Goal: Task Accomplishment & Management: Manage account settings

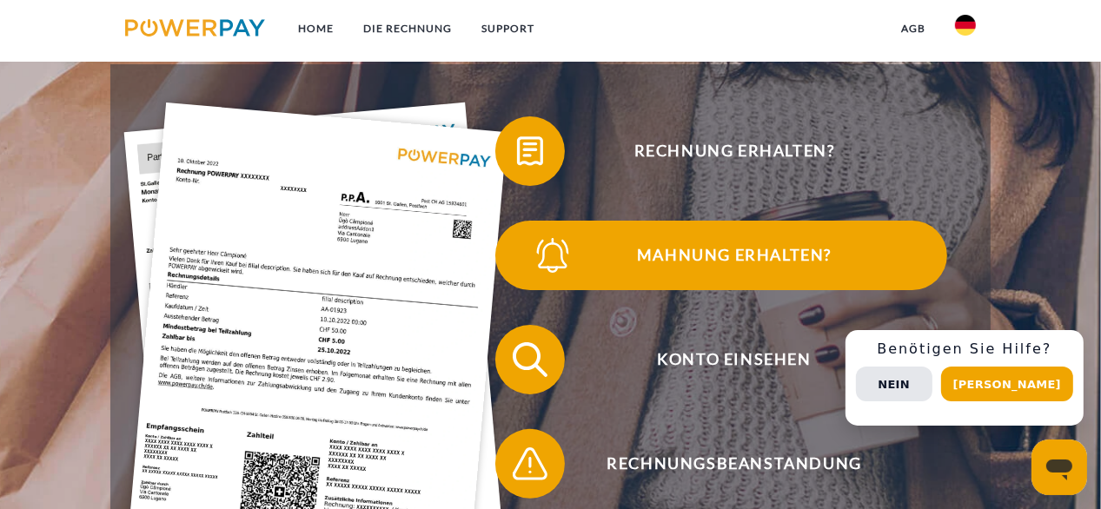
scroll to position [521, 0]
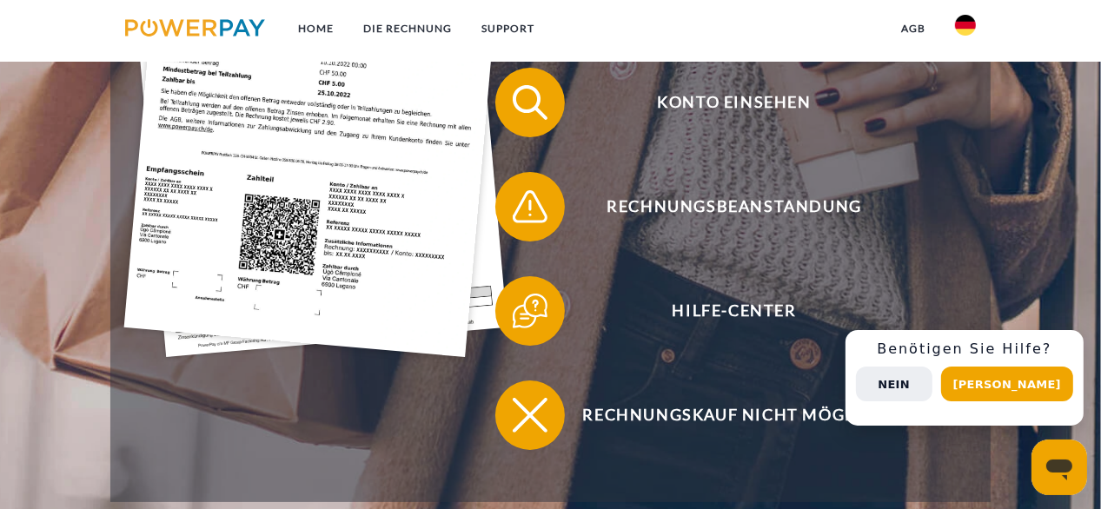
click at [918, 389] on button "Nein" at bounding box center [894, 384] width 76 height 35
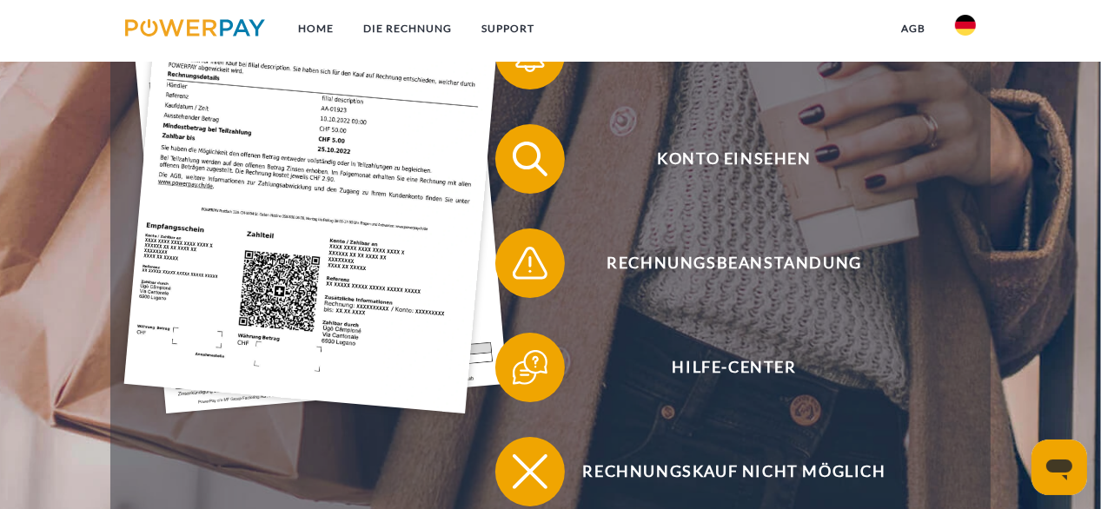
scroll to position [434, 0]
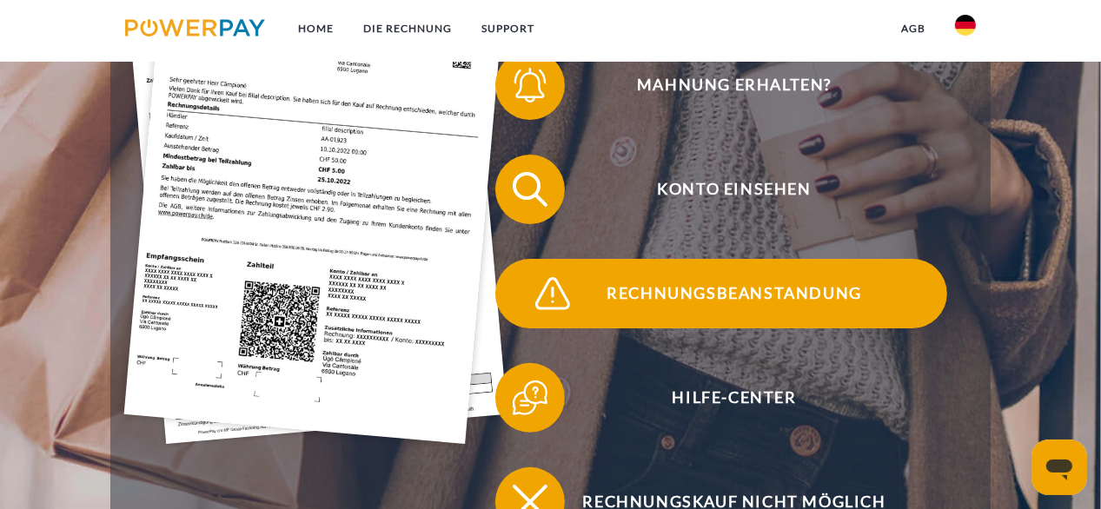
click at [792, 302] on span "Rechnungsbeanstandung" at bounding box center [734, 293] width 426 height 69
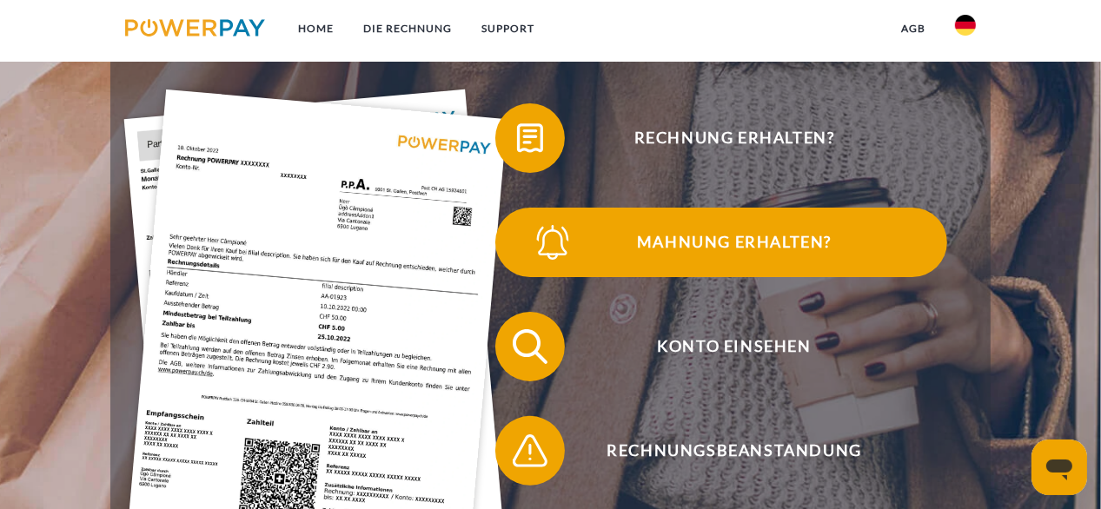
scroll to position [174, 0]
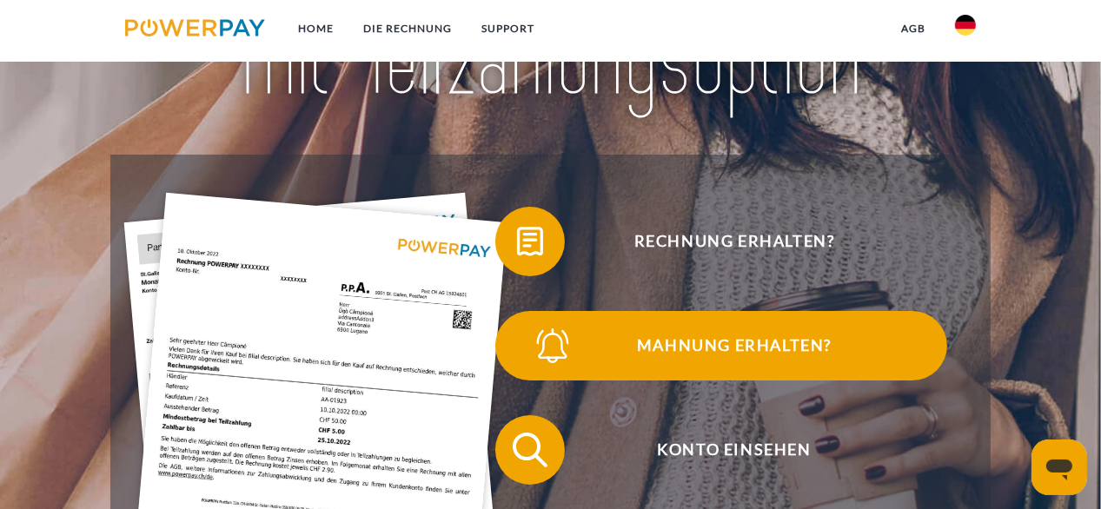
click at [671, 344] on span "Mahnung erhalten?" at bounding box center [734, 345] width 426 height 69
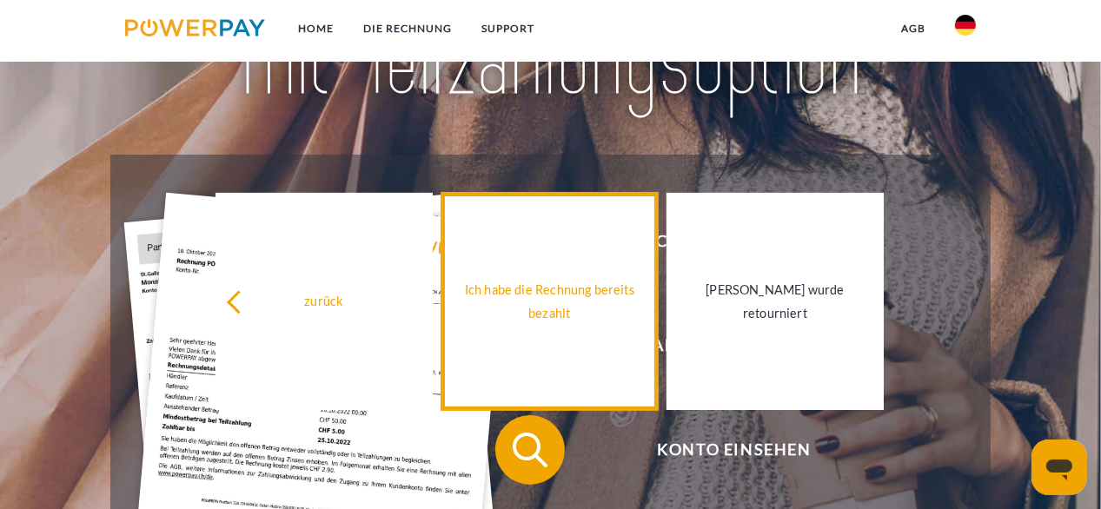
click at [535, 307] on div "Ich habe die Rechnung bereits bezahlt" at bounding box center [550, 301] width 196 height 47
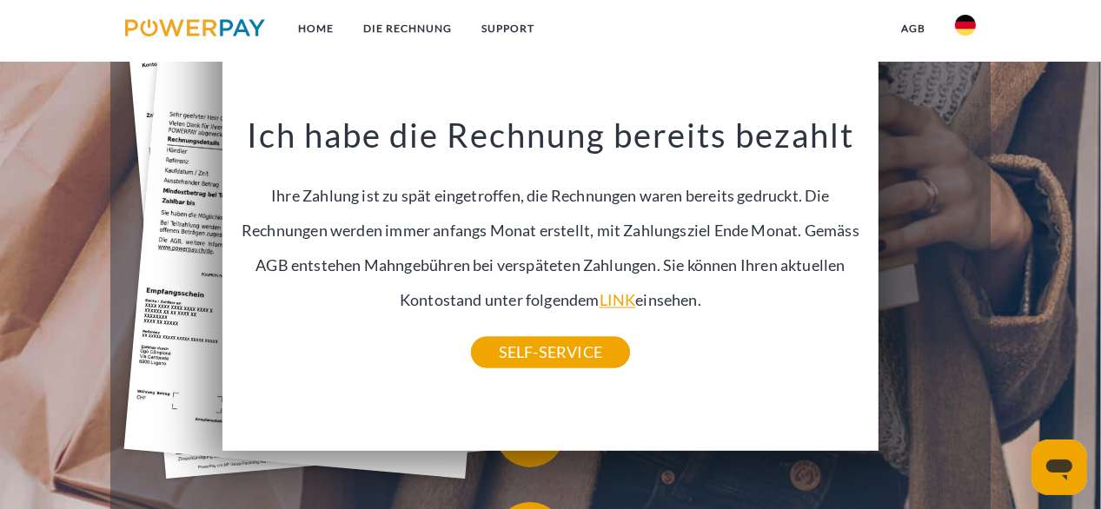
scroll to position [434, 0]
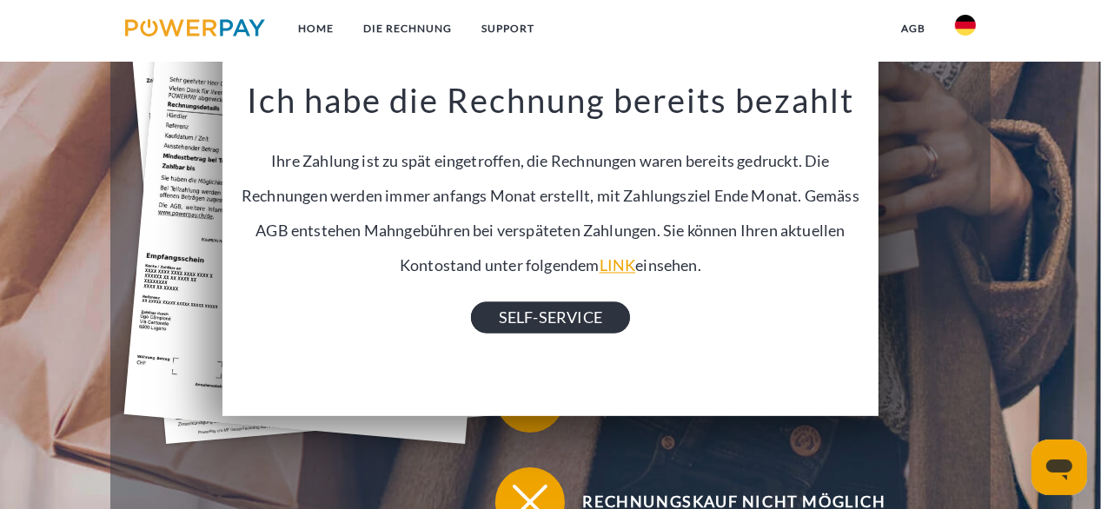
click at [534, 320] on link "SELF-SERVICE" at bounding box center [550, 317] width 159 height 31
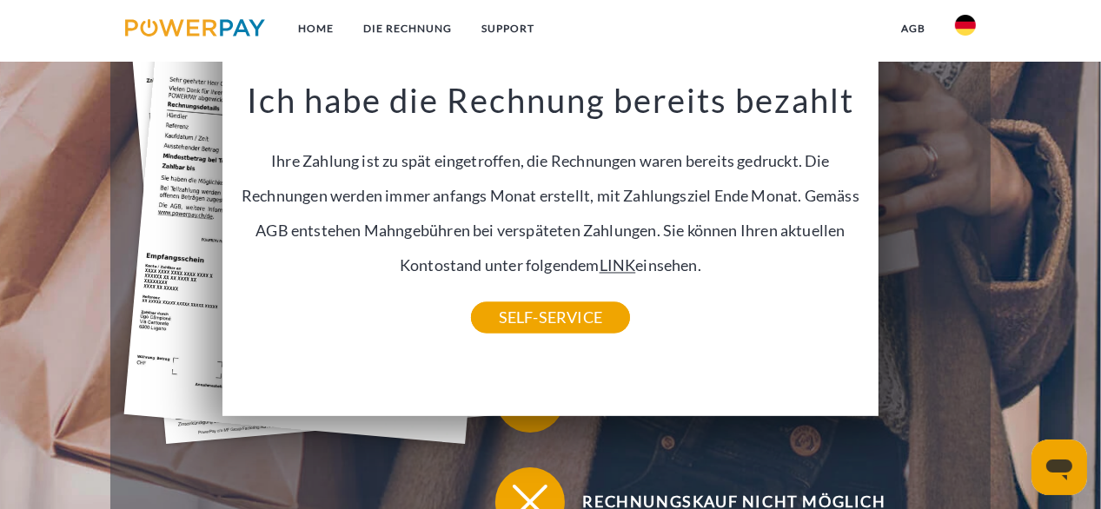
click at [599, 264] on link "LINK" at bounding box center [617, 265] width 36 height 19
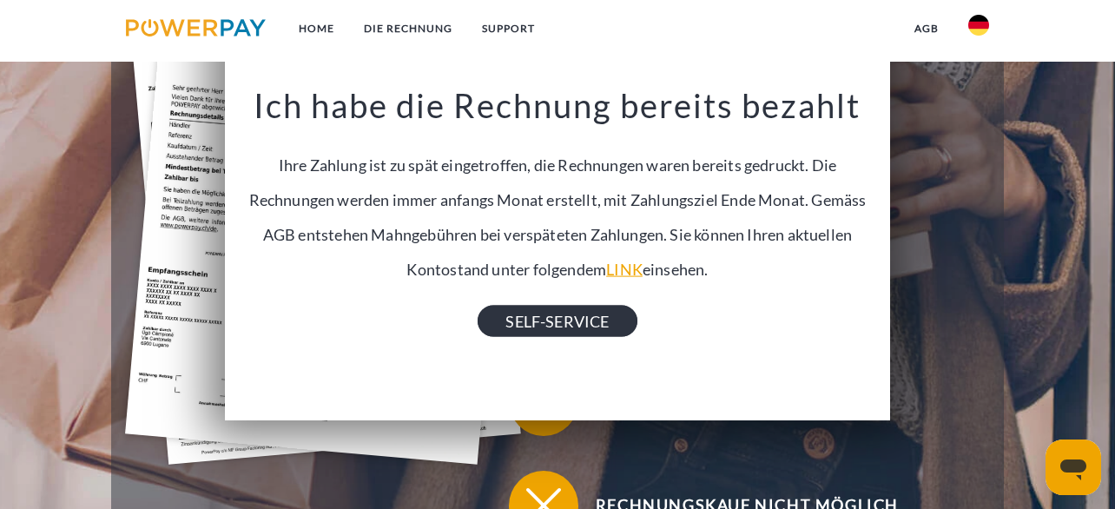
click at [565, 321] on link "SELF-SERVICE" at bounding box center [557, 321] width 159 height 31
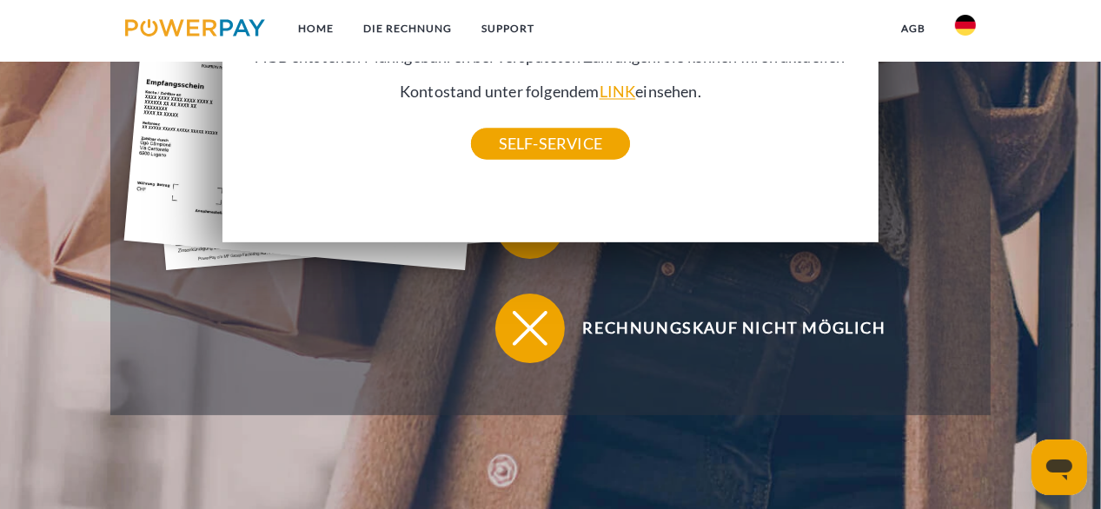
scroll to position [261, 0]
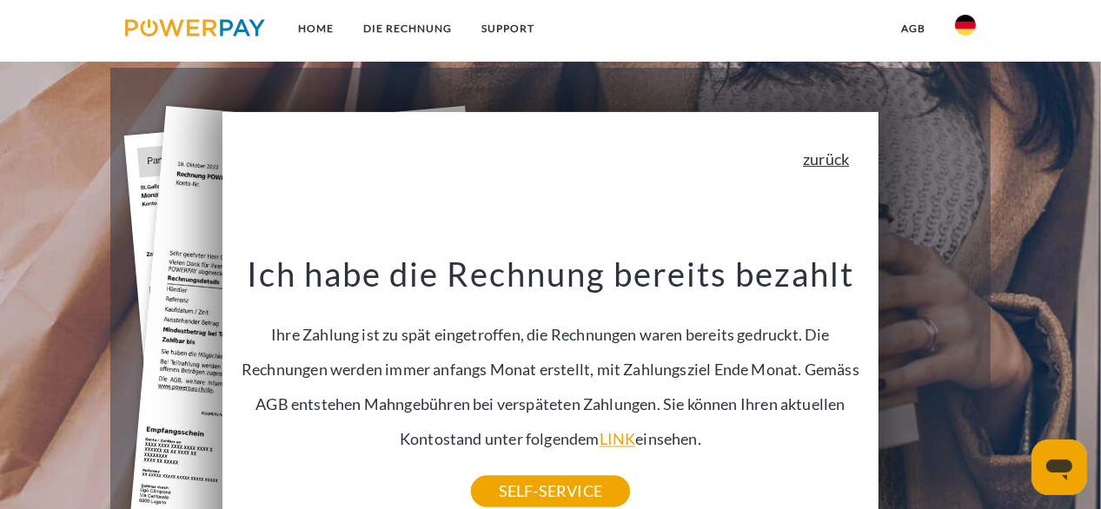
click at [826, 167] on link "zurück" at bounding box center [826, 159] width 46 height 16
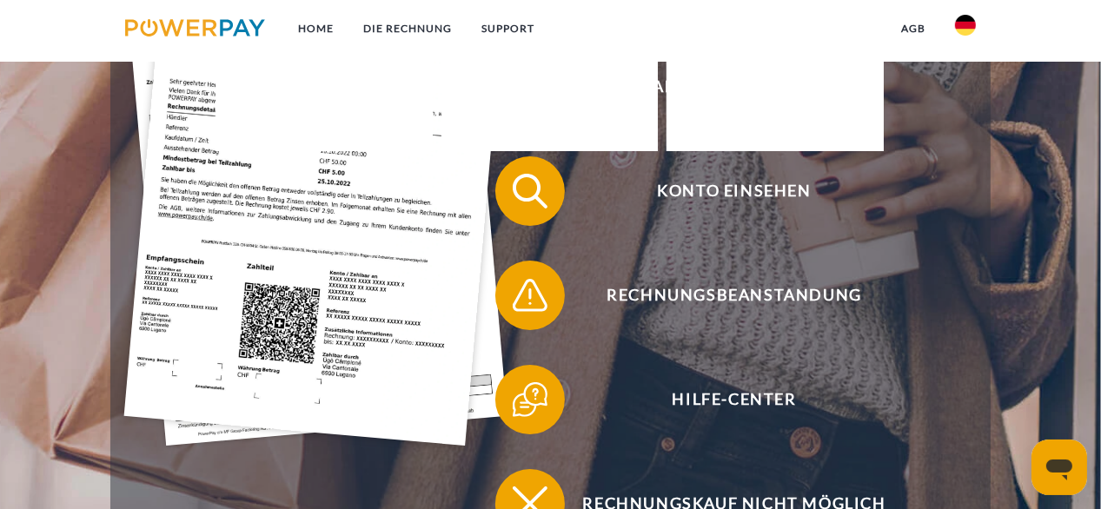
scroll to position [434, 0]
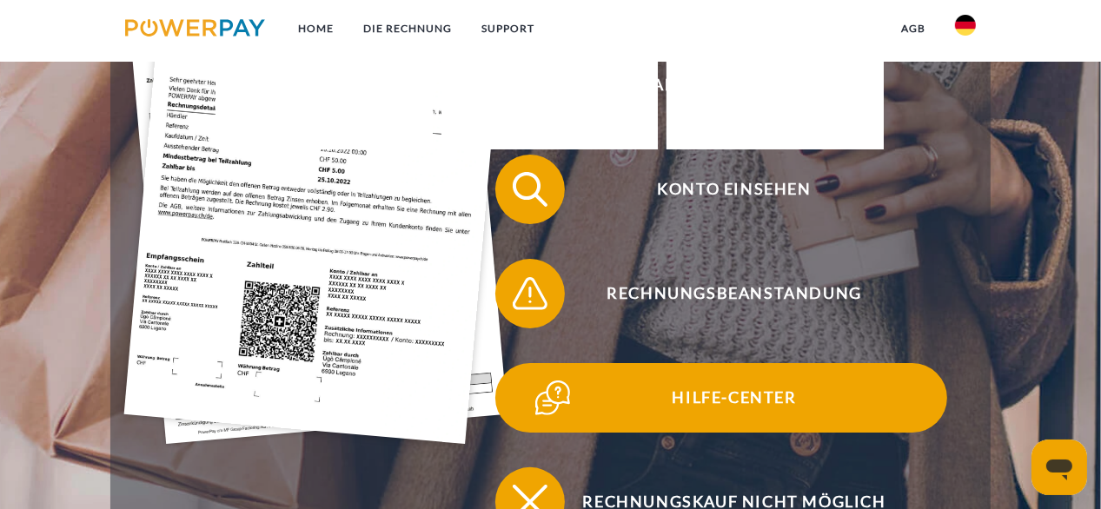
click at [602, 407] on span "Hilfe-Center" at bounding box center [734, 397] width 426 height 69
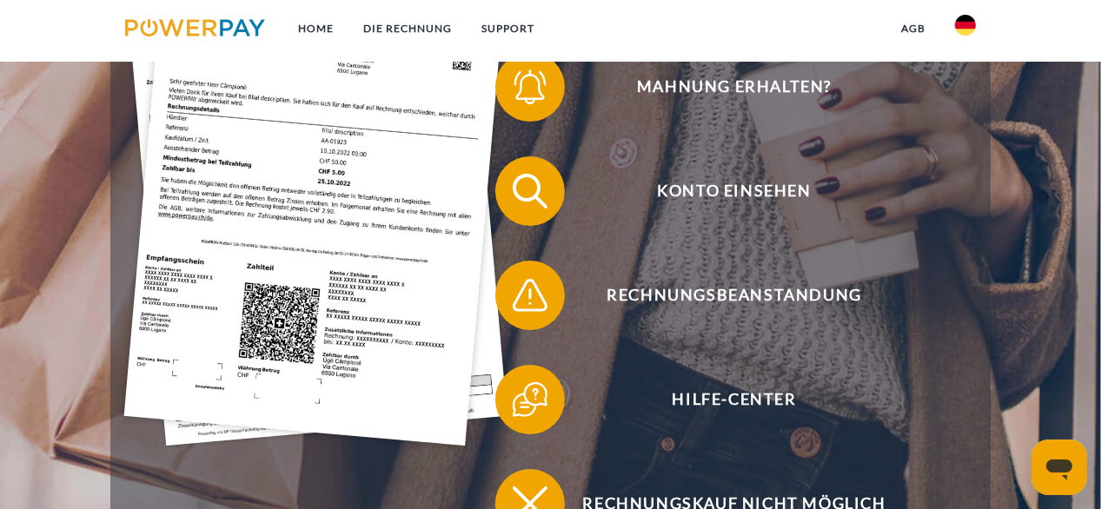
scroll to position [434, 0]
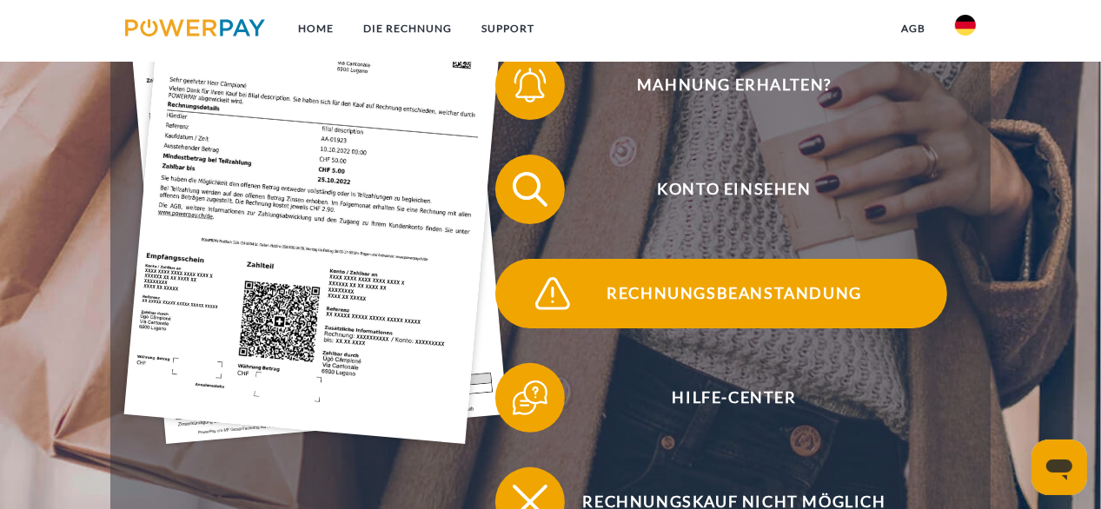
click at [716, 301] on span "Rechnungsbeanstandung" at bounding box center [734, 293] width 426 height 69
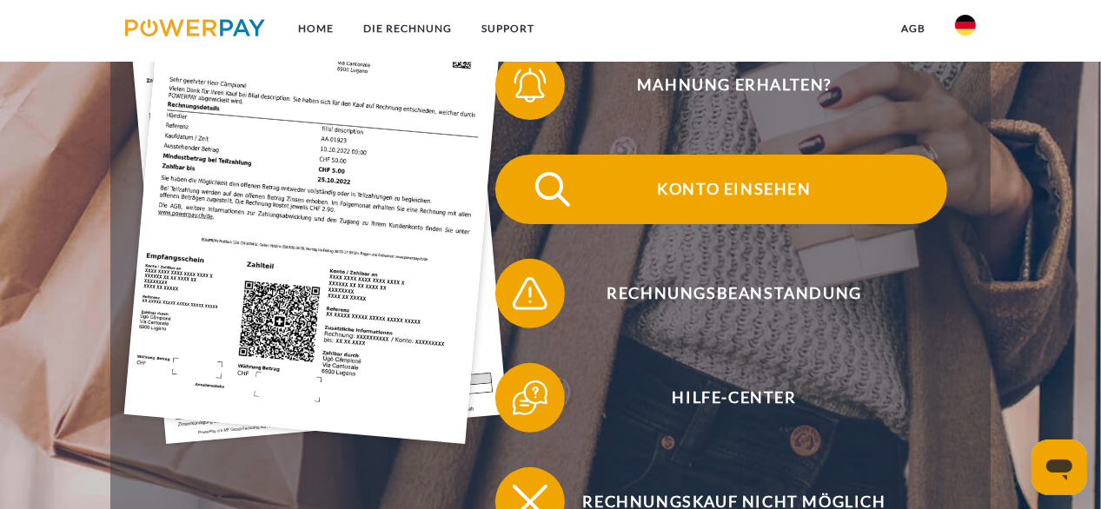
click at [690, 197] on span "Konto einsehen" at bounding box center [734, 189] width 426 height 69
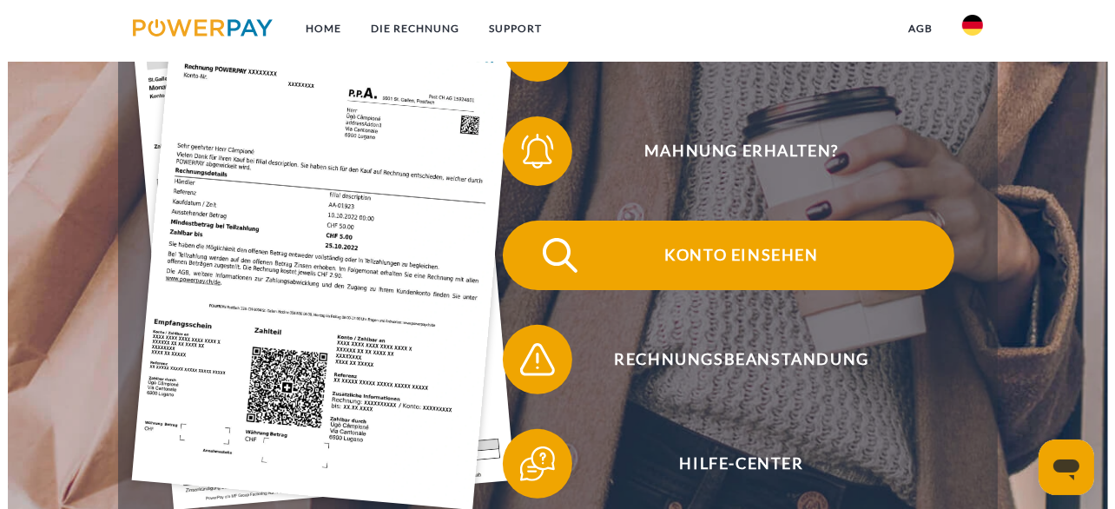
scroll to position [261, 0]
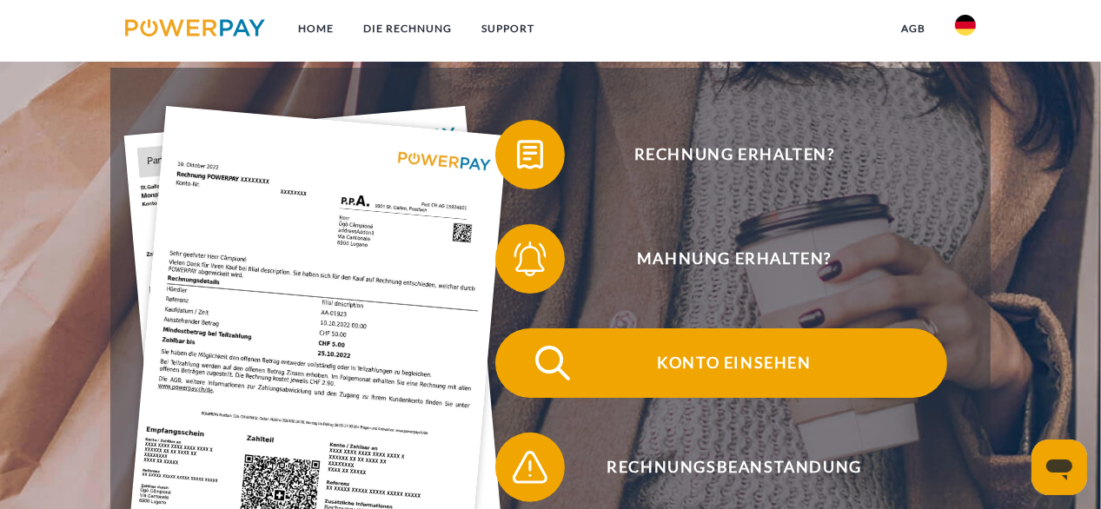
click at [740, 371] on span "Konto einsehen" at bounding box center [734, 362] width 426 height 69
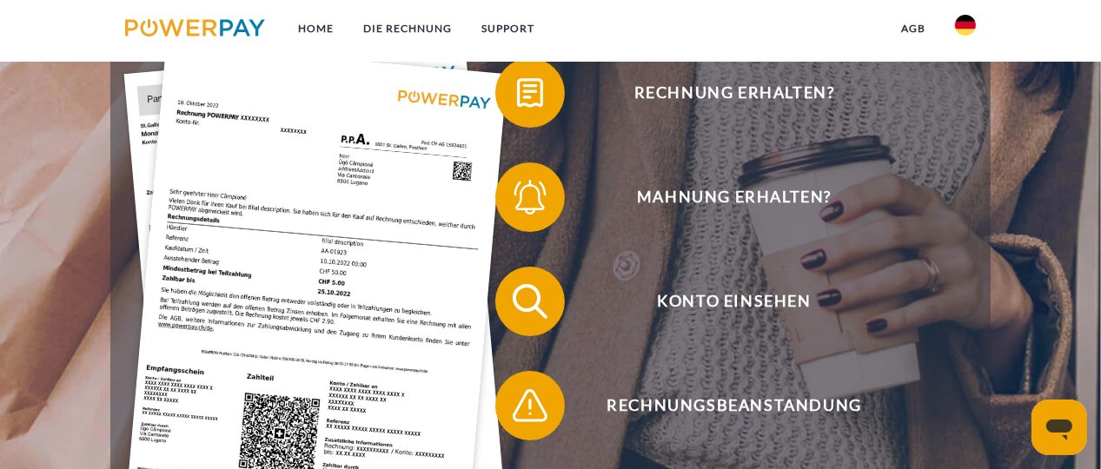
scroll to position [347, 0]
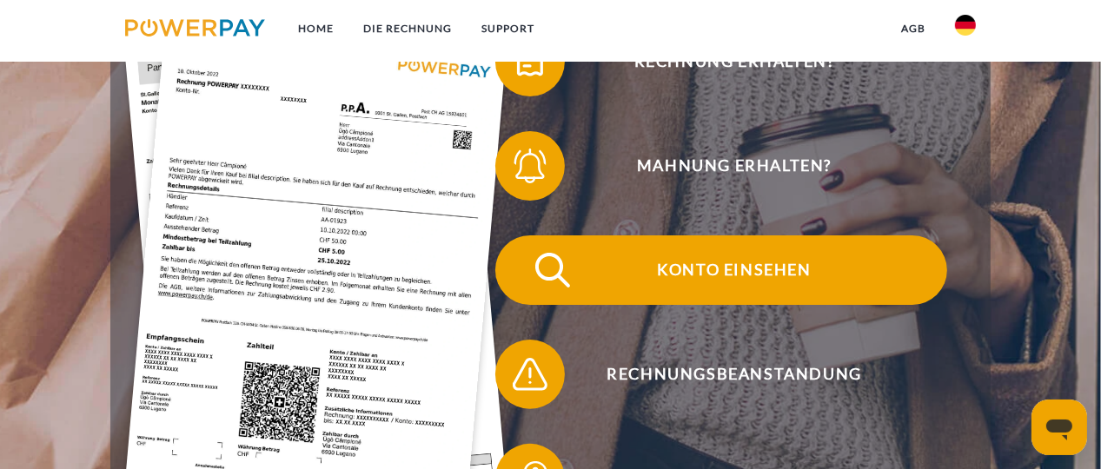
click at [760, 281] on span "Konto einsehen" at bounding box center [734, 269] width 426 height 69
